Goal: Check status: Check status

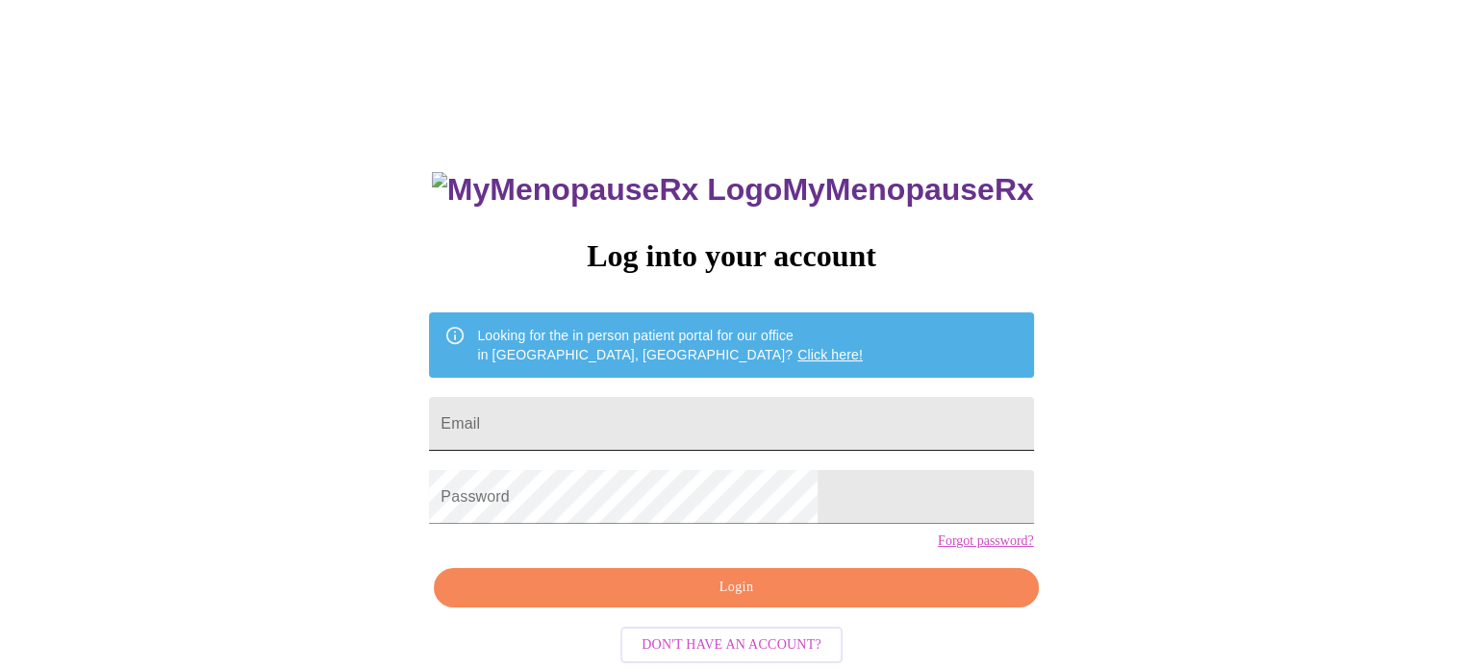
click at [725, 415] on input "Email" at bounding box center [731, 424] width 604 height 54
type input "[EMAIL_ADDRESS][DOMAIN_NAME]"
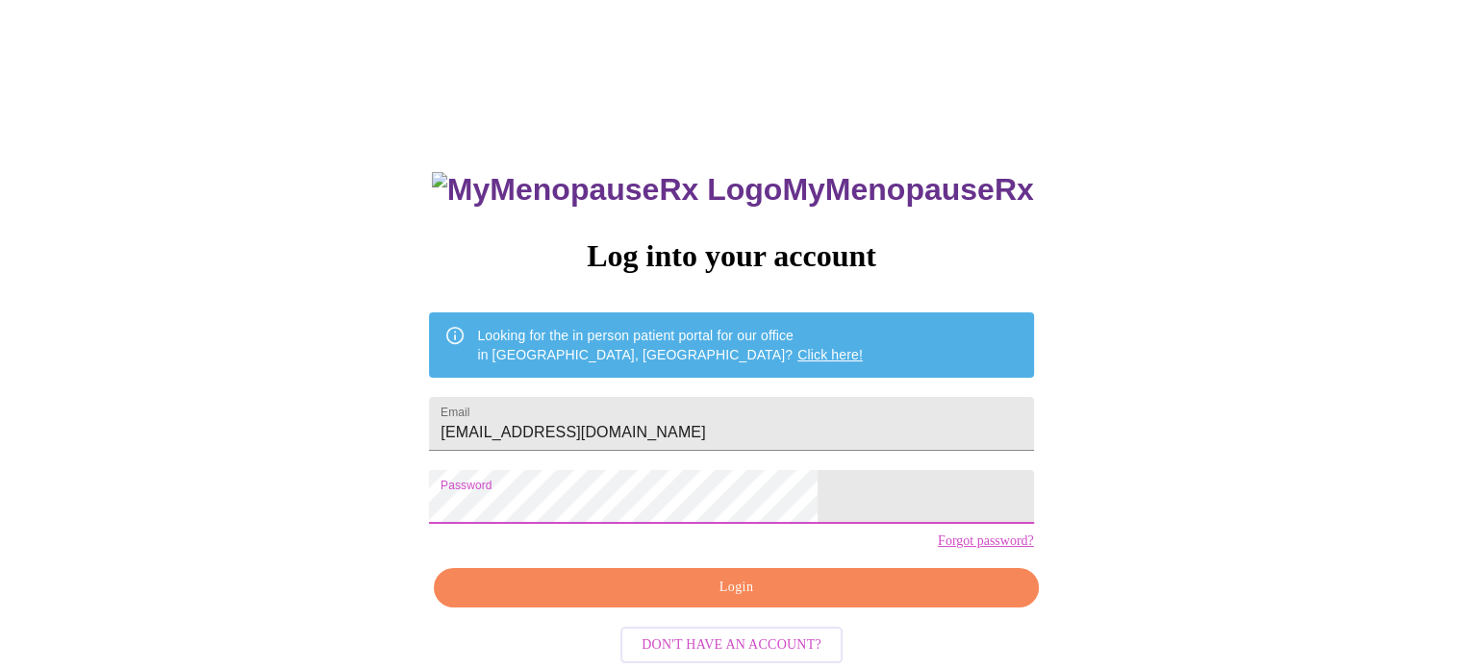
click at [732, 600] on span "Login" at bounding box center [736, 588] width 560 height 24
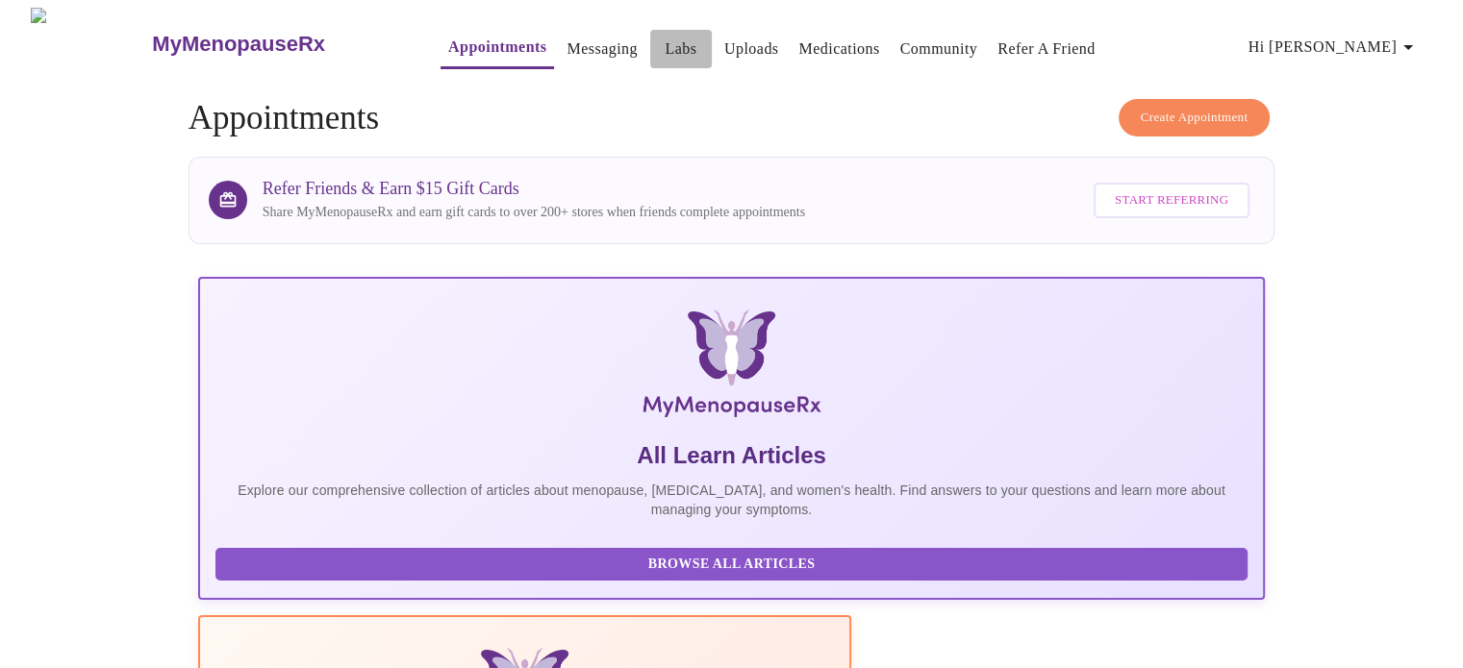
click at [665, 45] on link "Labs" at bounding box center [681, 49] width 32 height 27
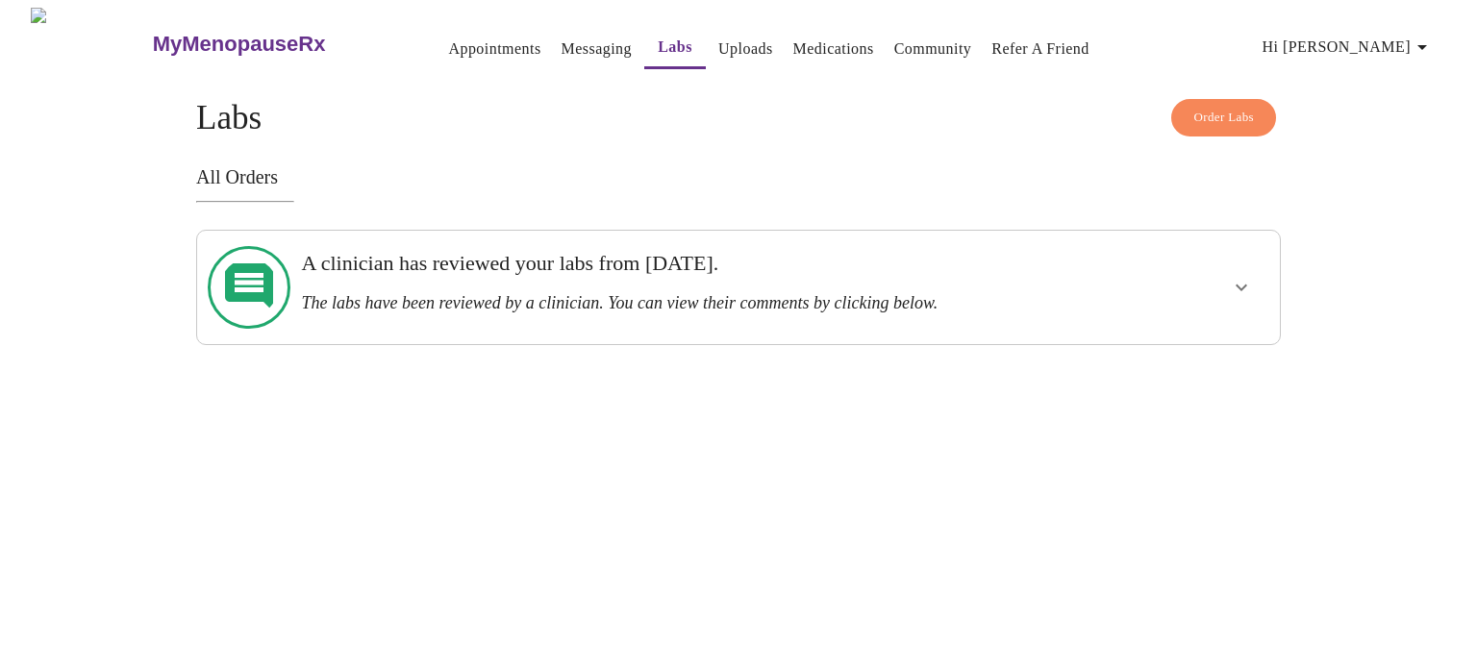
click at [544, 293] on h3 "The labs have been reviewed by a clinician. You can view their comments by clic…" at bounding box center [686, 303] width 770 height 20
click at [242, 279] on icon at bounding box center [249, 287] width 83 height 83
click at [1249, 276] on icon "show more" at bounding box center [1241, 287] width 23 height 23
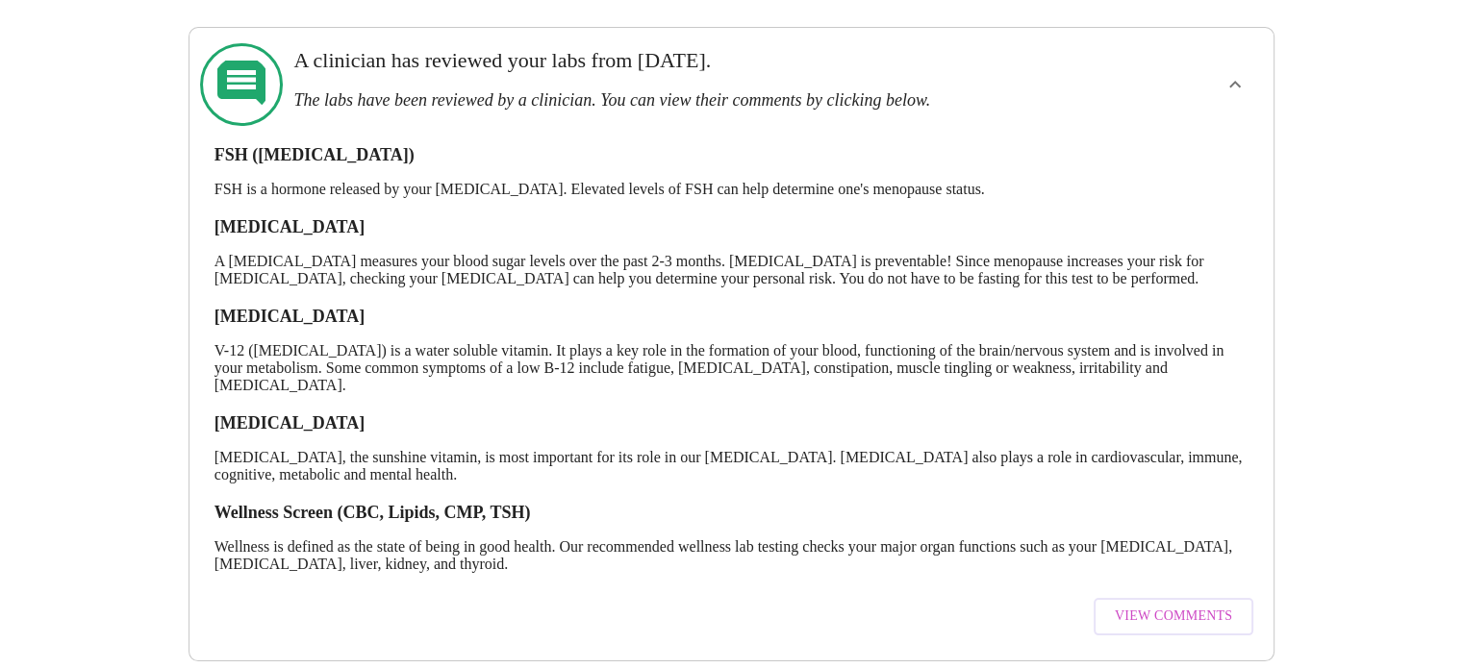
scroll to position [242, 0]
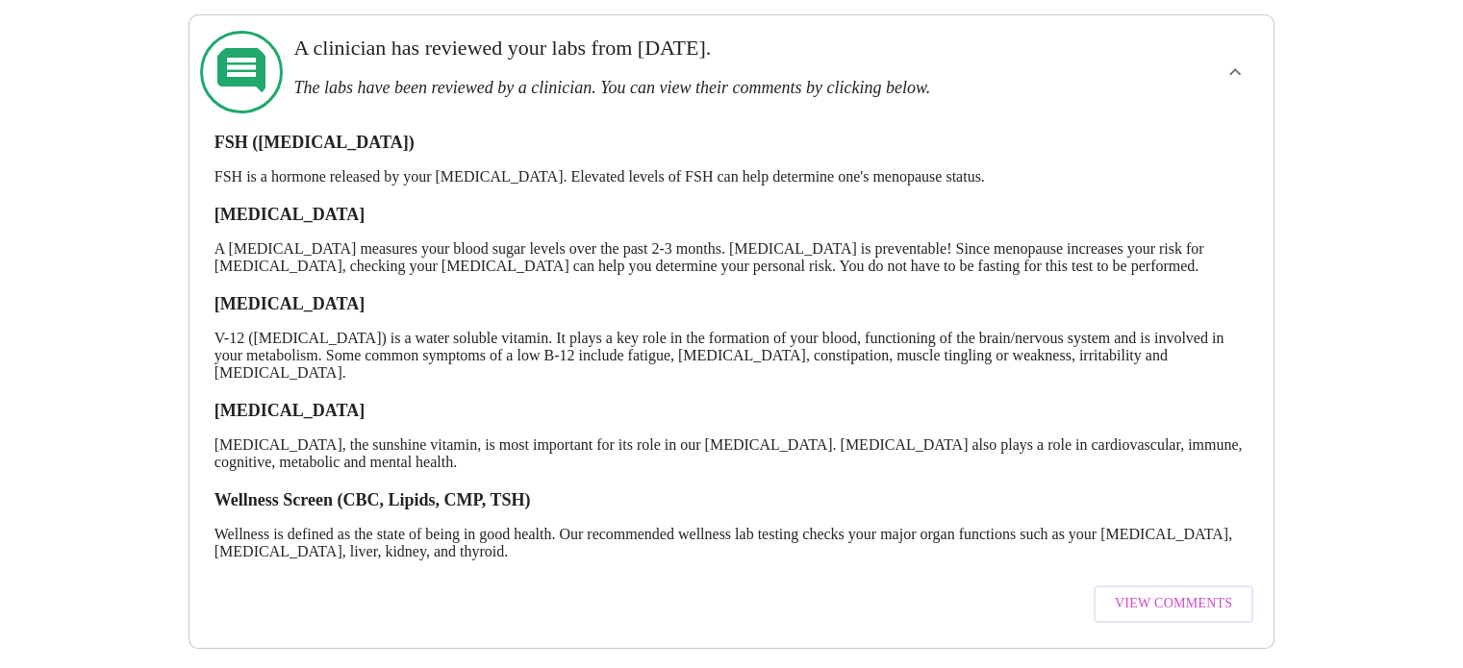
click at [1146, 592] on span "View Comments" at bounding box center [1173, 604] width 117 height 24
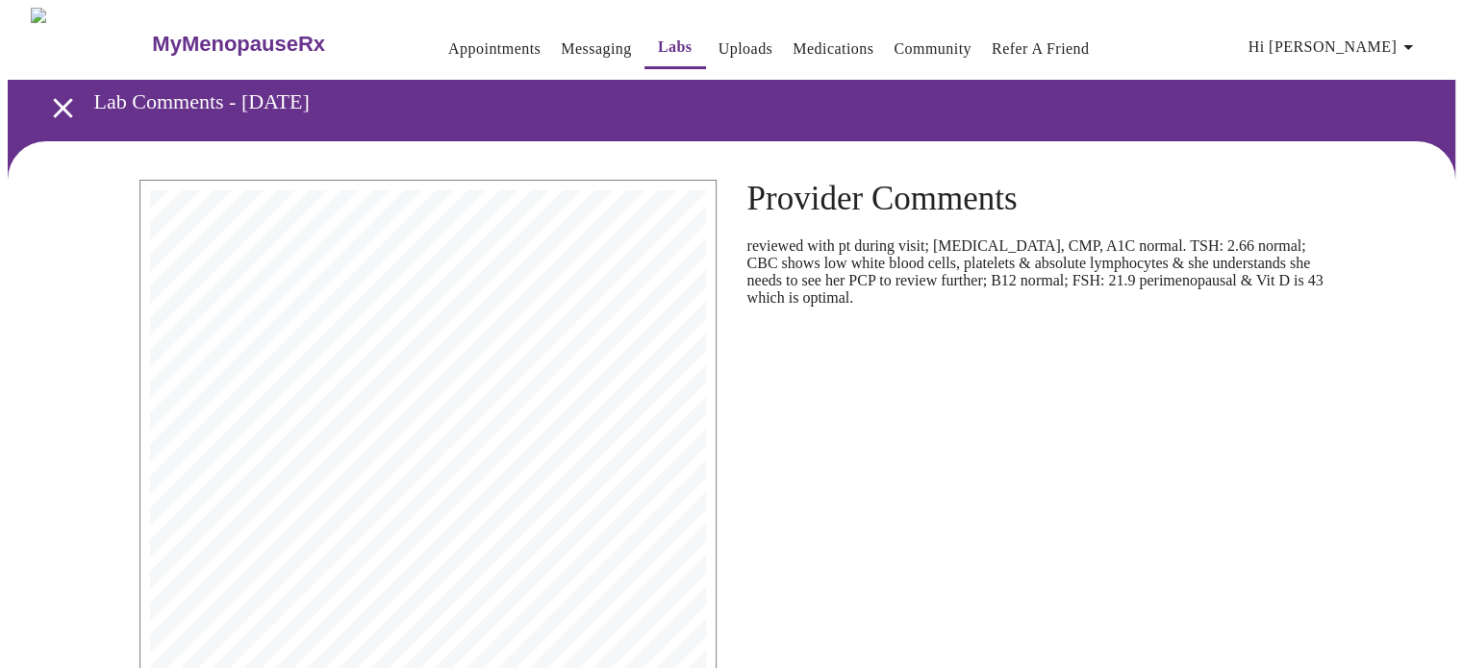
scroll to position [393, 0]
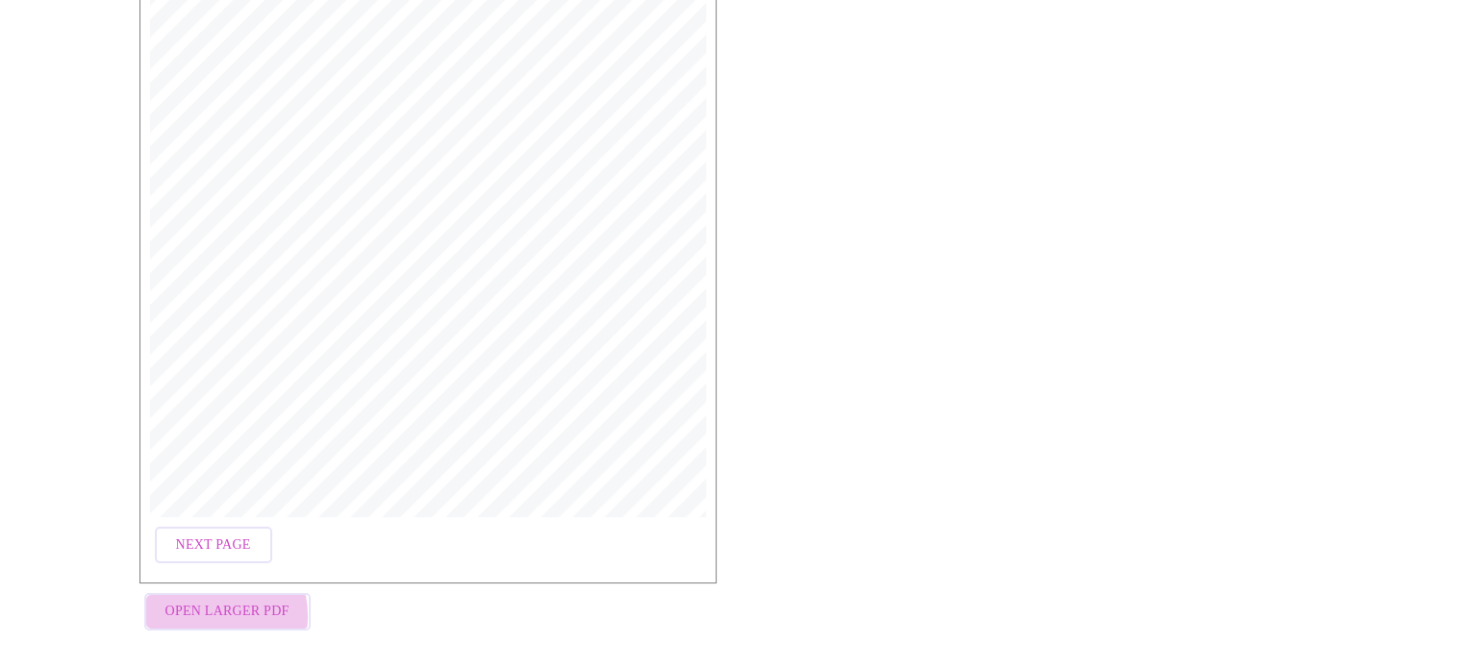
click at [198, 607] on span "Open Larger PDF" at bounding box center [227, 612] width 124 height 24
